Goal: Task Accomplishment & Management: Use online tool/utility

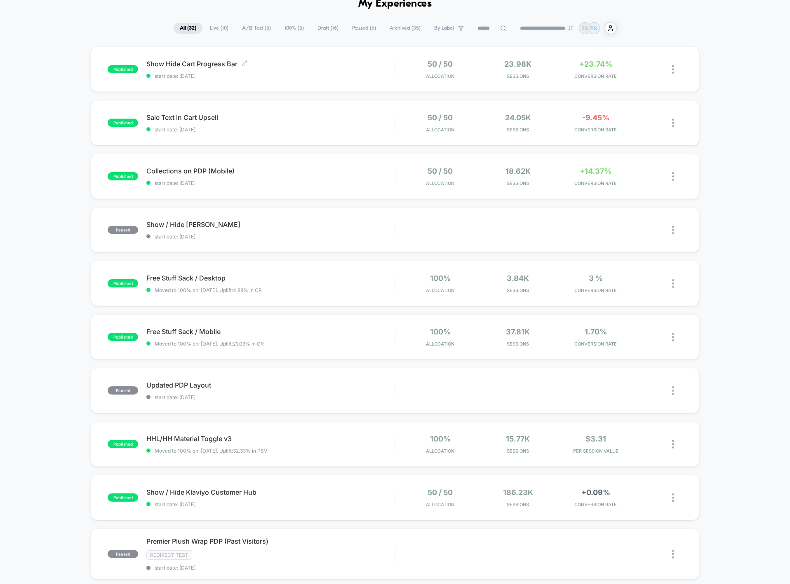
scroll to position [43, 0]
click at [382, 80] on div "published Show Hide Cart Progress Bar start date: [DATE] 50 / 50 Allocation 23.…" at bounding box center [395, 69] width 608 height 45
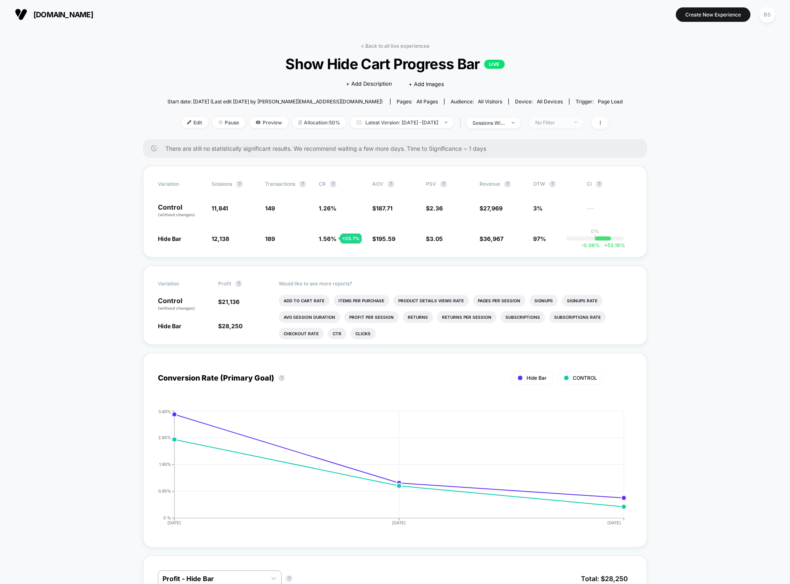
click at [567, 122] on div "No Filter" at bounding box center [551, 123] width 33 height 6
click at [554, 155] on span "Mobile Visitors" at bounding box center [564, 153] width 40 height 7
click at [557, 260] on div "Mobile Visitors ? Desktop Visitors ? Returning Visitors ? New Visitors ? No Fil…" at bounding box center [569, 199] width 101 height 126
click at [557, 247] on button "Save" at bounding box center [568, 242] width 75 height 14
click at [376, 43] on link "< Back to all live experiences" at bounding box center [395, 46] width 68 height 6
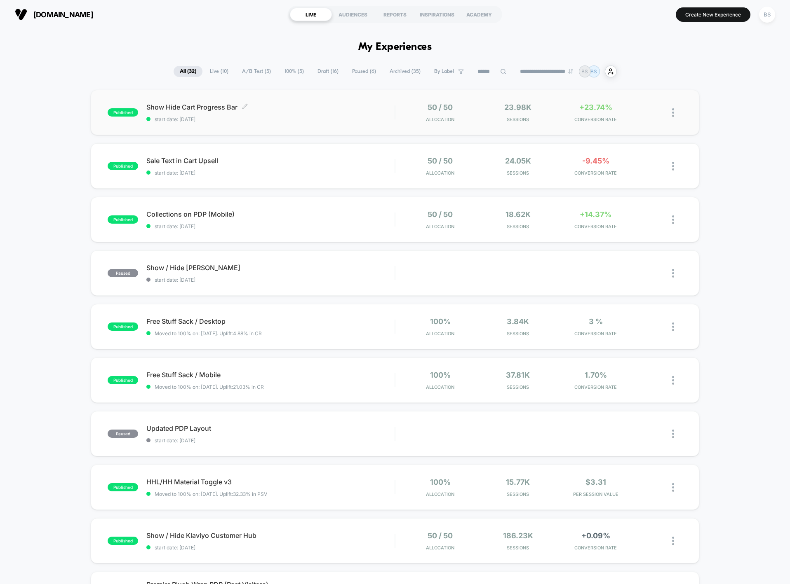
click at [350, 119] on span "start date: [DATE]" at bounding box center [270, 119] width 248 height 6
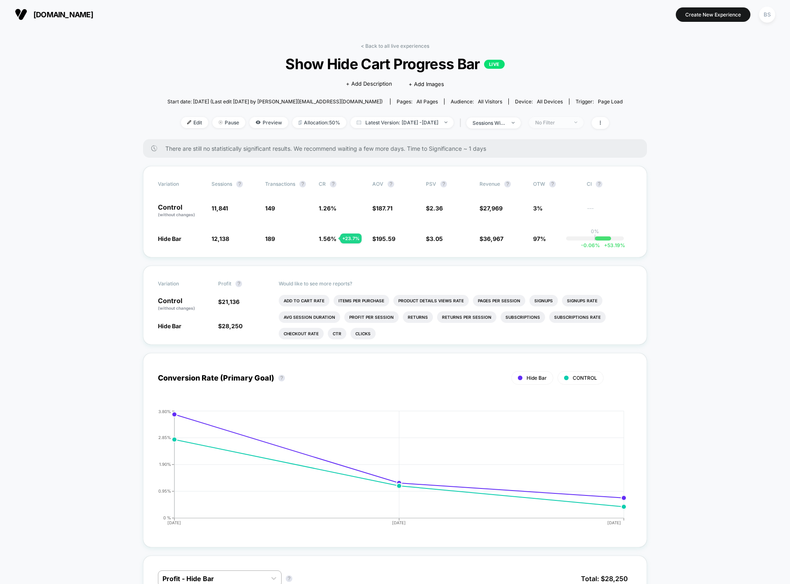
click at [556, 120] on div "No Filter" at bounding box center [551, 123] width 33 height 6
click at [559, 167] on span "Desktop Visitors" at bounding box center [566, 169] width 44 height 7
click at [564, 241] on button "Save" at bounding box center [568, 242] width 75 height 14
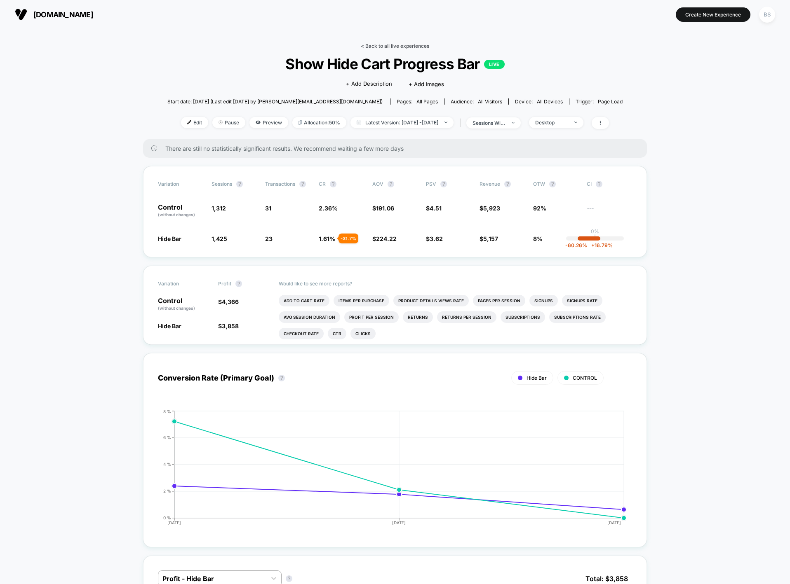
click at [373, 48] on link "< Back to all live experiences" at bounding box center [395, 46] width 68 height 6
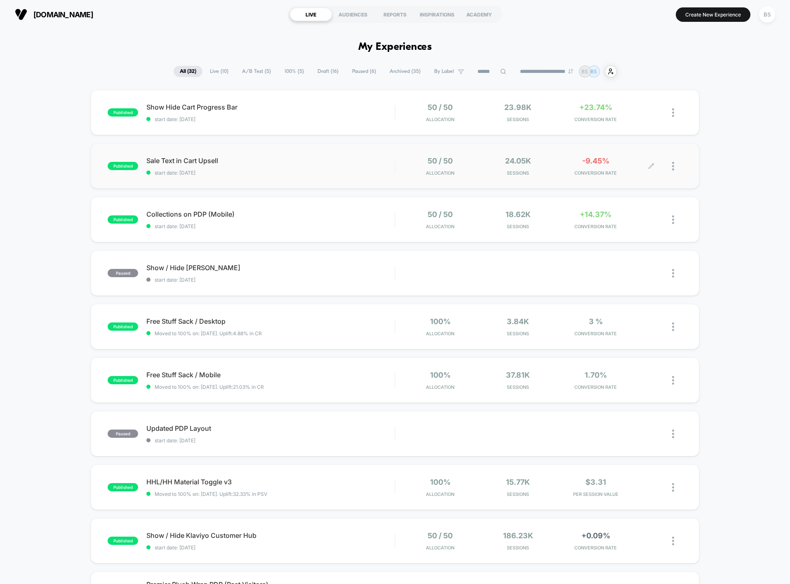
click at [399, 166] on div "50 / 50 Allocation 24.05k Sessions -9.45% CONVERSION RATE" at bounding box center [538, 166] width 287 height 19
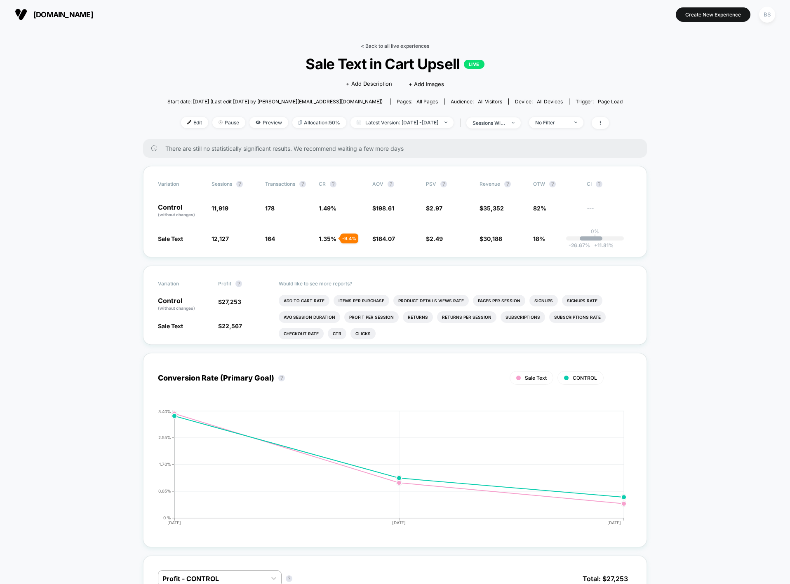
click at [365, 46] on link "< Back to all live experiences" at bounding box center [395, 46] width 68 height 6
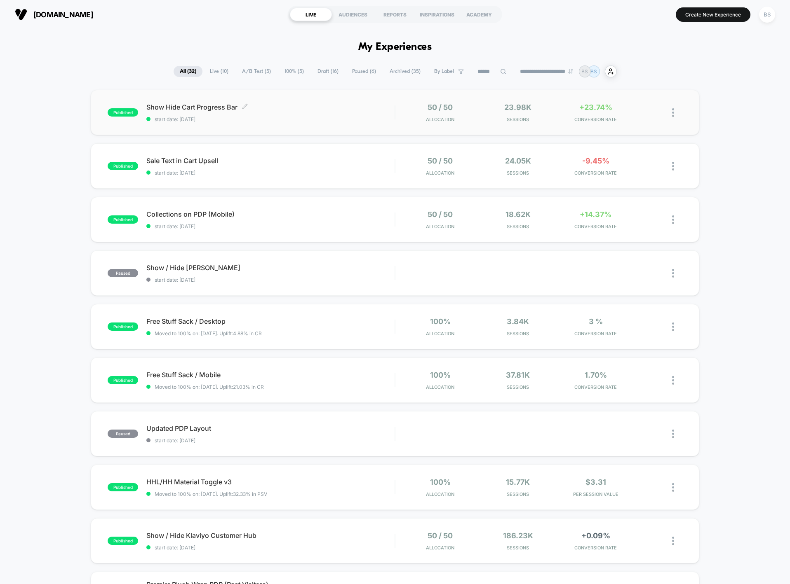
click at [291, 111] on span "Show Hide Cart Progress Bar Click to edit experience details" at bounding box center [270, 107] width 248 height 8
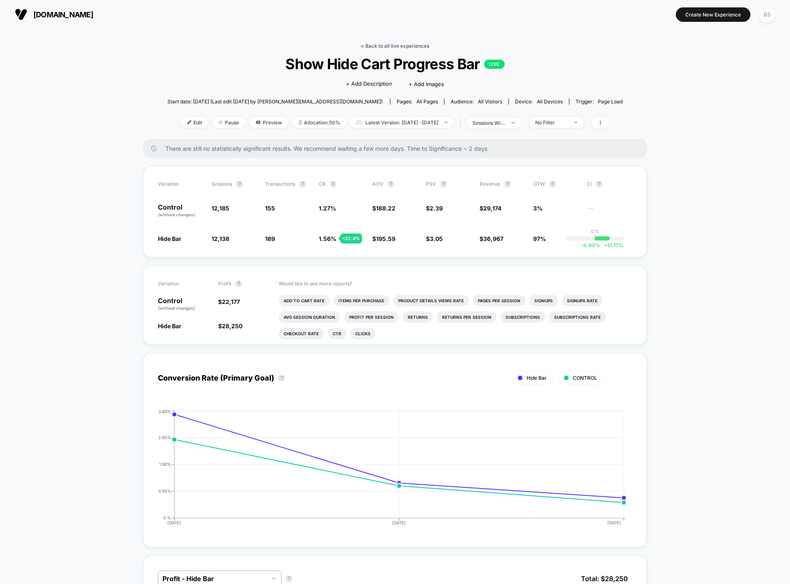
click at [385, 49] on link "< Back to all live experiences" at bounding box center [395, 46] width 68 height 6
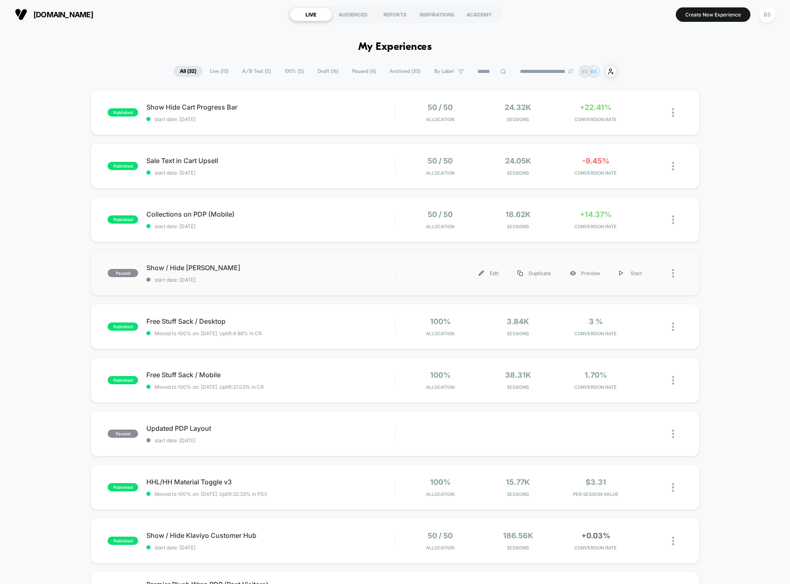
drag, startPoint x: 369, startPoint y: 216, endPoint x: 348, endPoint y: 256, distance: 45.5
click at [348, 256] on div "published Show Hide Cart Progress Bar start date: [DATE] 50 / 50 Allocation 24.…" at bounding box center [395, 431] width 790 height 682
click at [383, 163] on span "Sale Text in Cart Upsell Click to edit experience details" at bounding box center [270, 161] width 248 height 8
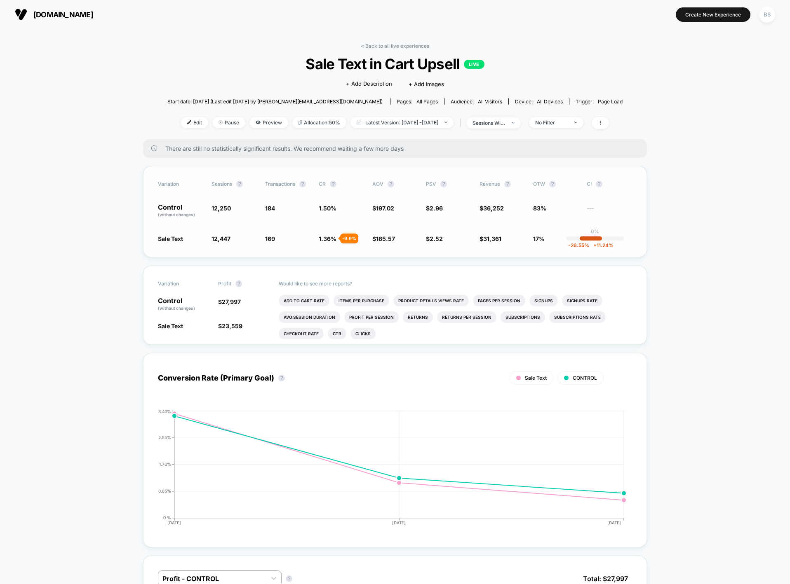
scroll to position [15, 0]
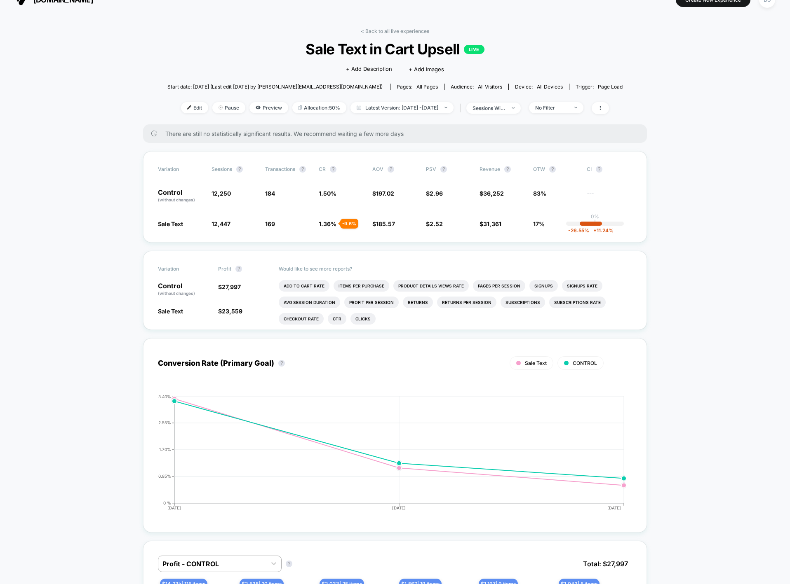
click at [382, 36] on div "< Back to all live experiences Sale Text in Cart Upsell LIVE Click to edit expe…" at bounding box center [394, 76] width 455 height 96
click at [382, 31] on link "< Back to all live experiences" at bounding box center [395, 31] width 68 height 6
